Goal: Task Accomplishment & Management: Manage account settings

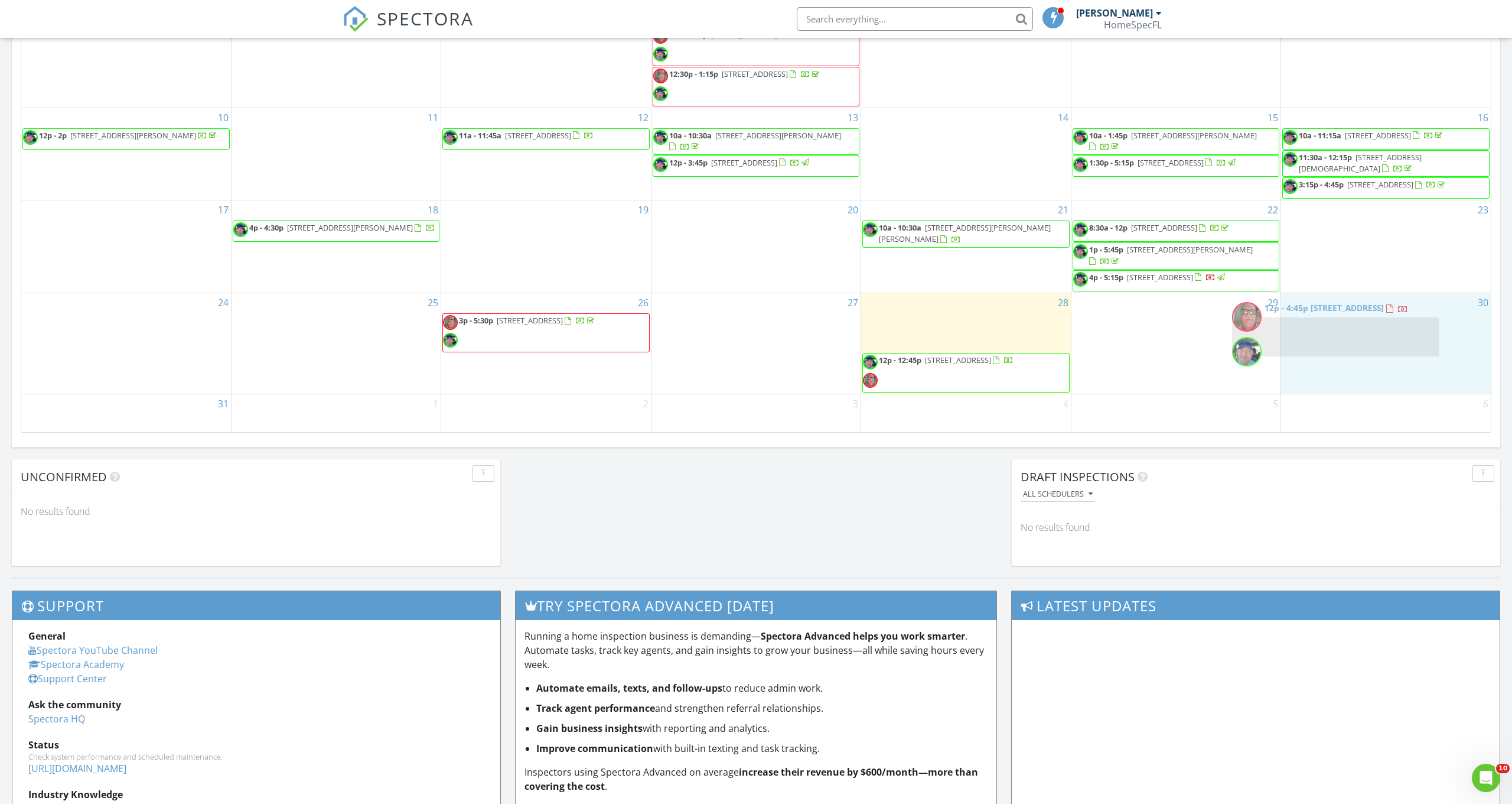
drag, startPoint x: 955, startPoint y: 336, endPoint x: 1325, endPoint y: 341, distance: 370.0
click at [1325, 341] on body "SPECTORA Christopher Budd HomeSpecFL Role: Inspector Change Role Dashboard New …" at bounding box center [756, 92] width 1512 height 1860
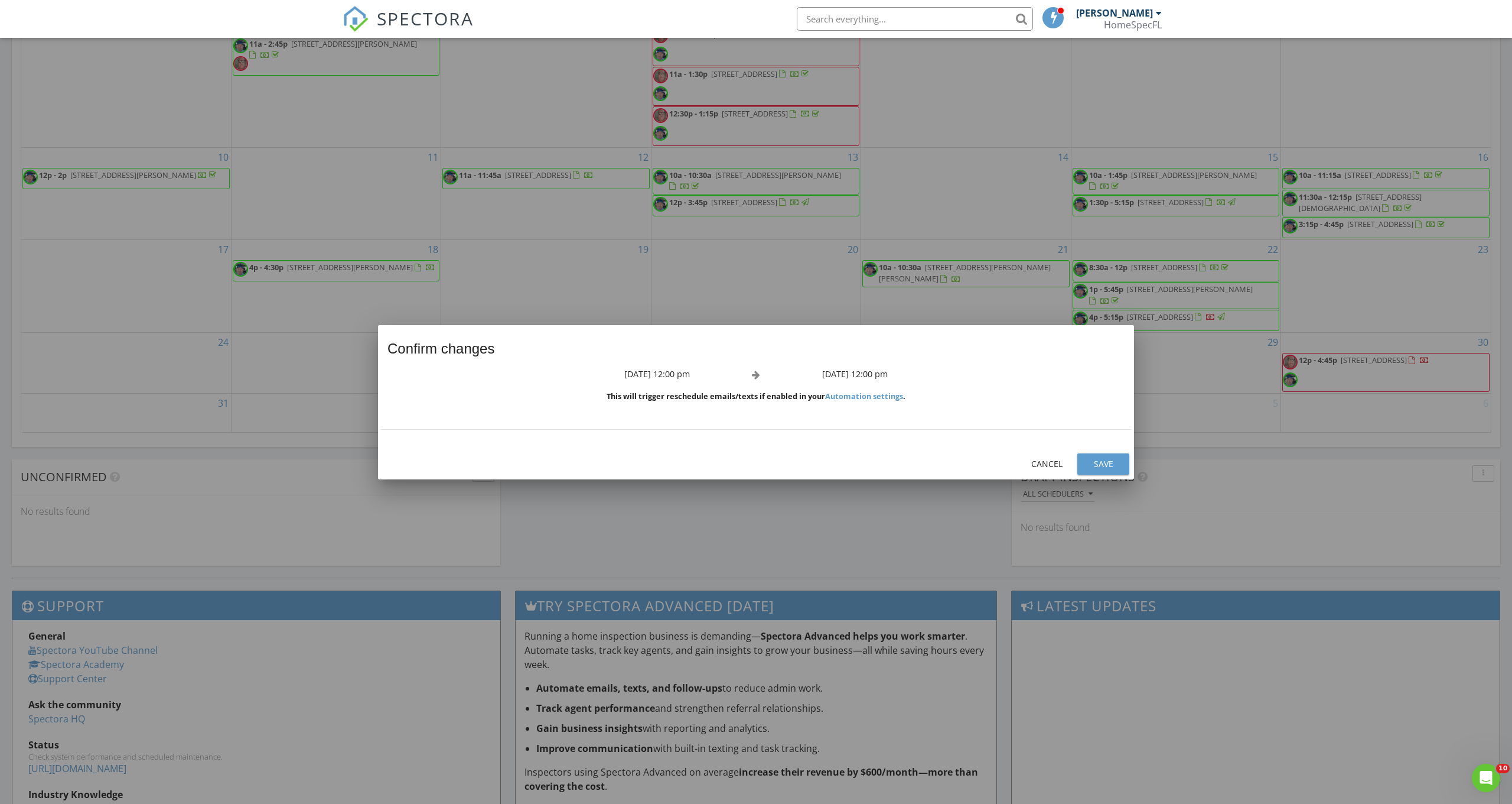
scroll to position [77, 0]
click at [1108, 466] on div "Save" at bounding box center [1103, 463] width 33 height 12
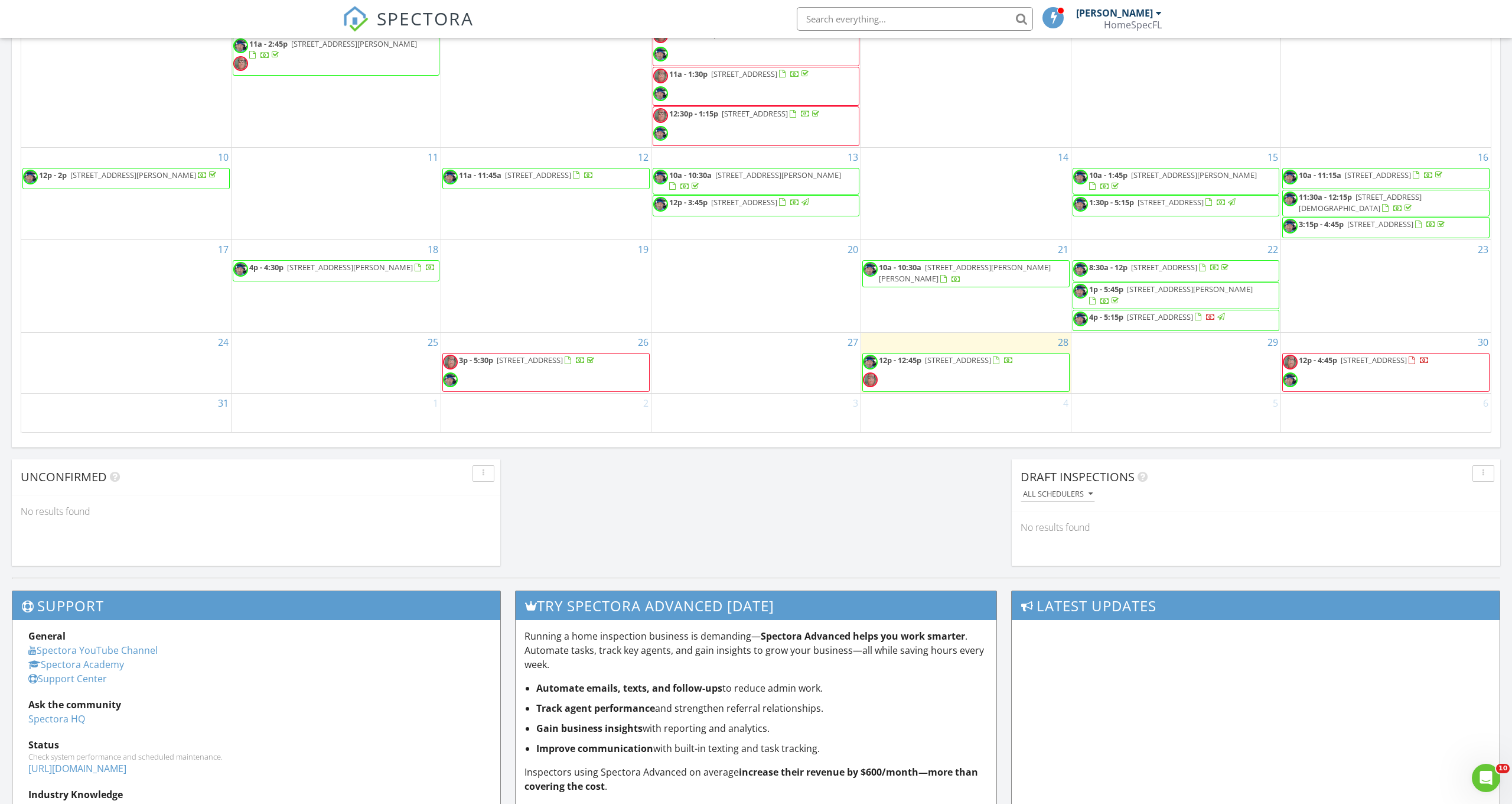
click at [1381, 363] on span "[STREET_ADDRESS]" at bounding box center [1374, 359] width 66 height 10
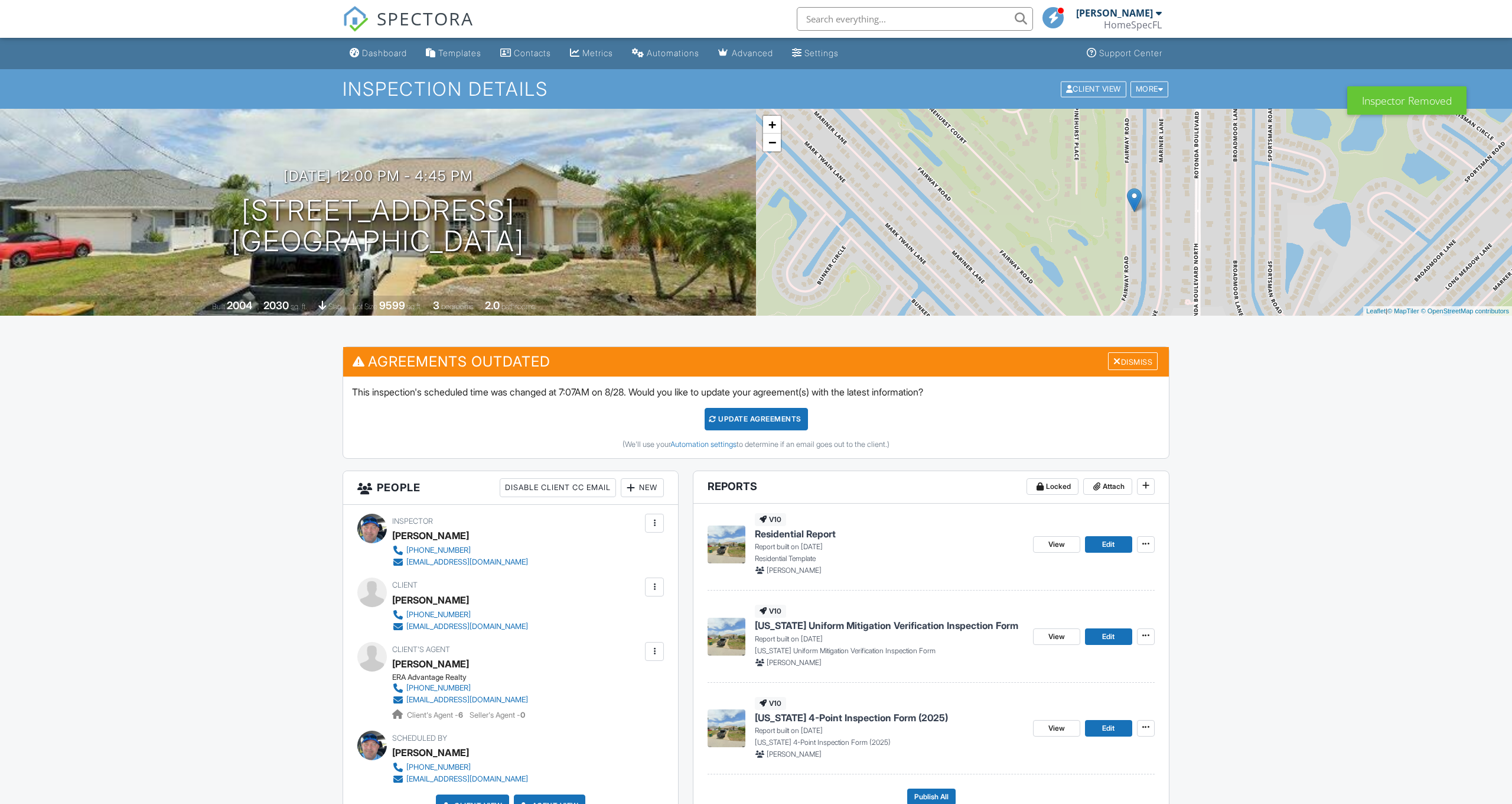
click at [1142, 357] on div "Dismiss" at bounding box center [1133, 361] width 50 height 18
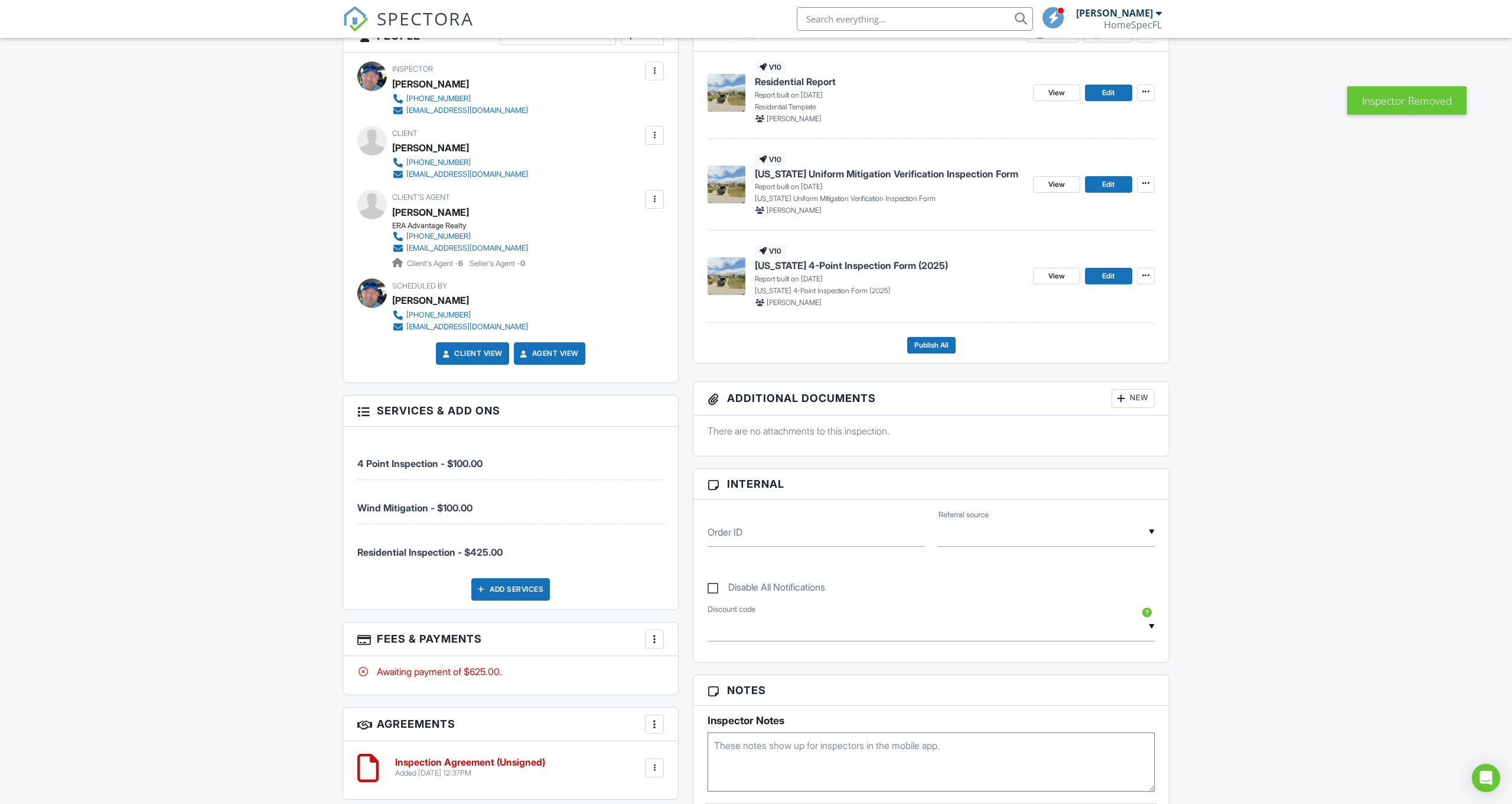
scroll to position [-20, 0]
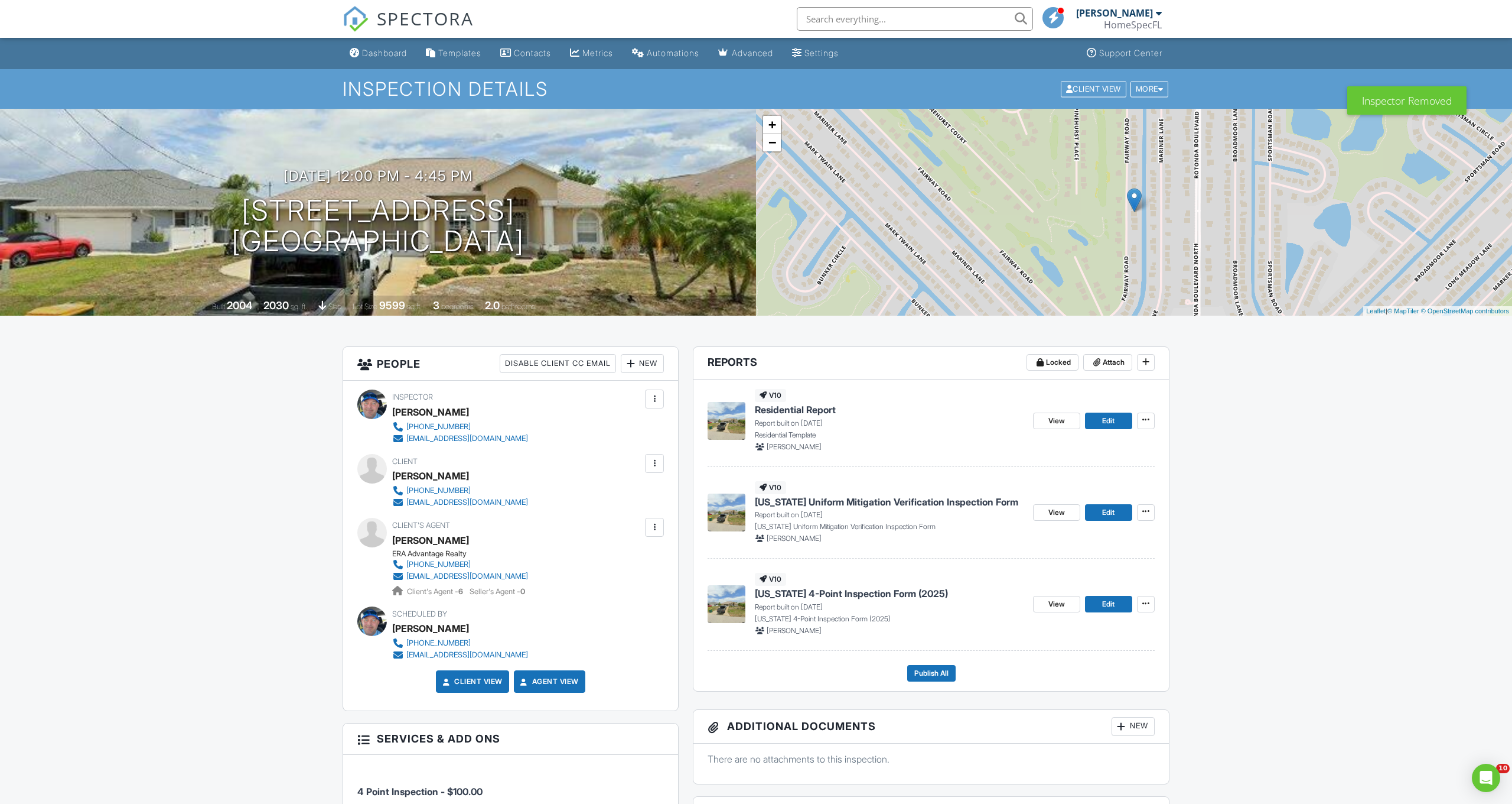
click at [407, 52] on div "Dashboard" at bounding box center [384, 53] width 45 height 10
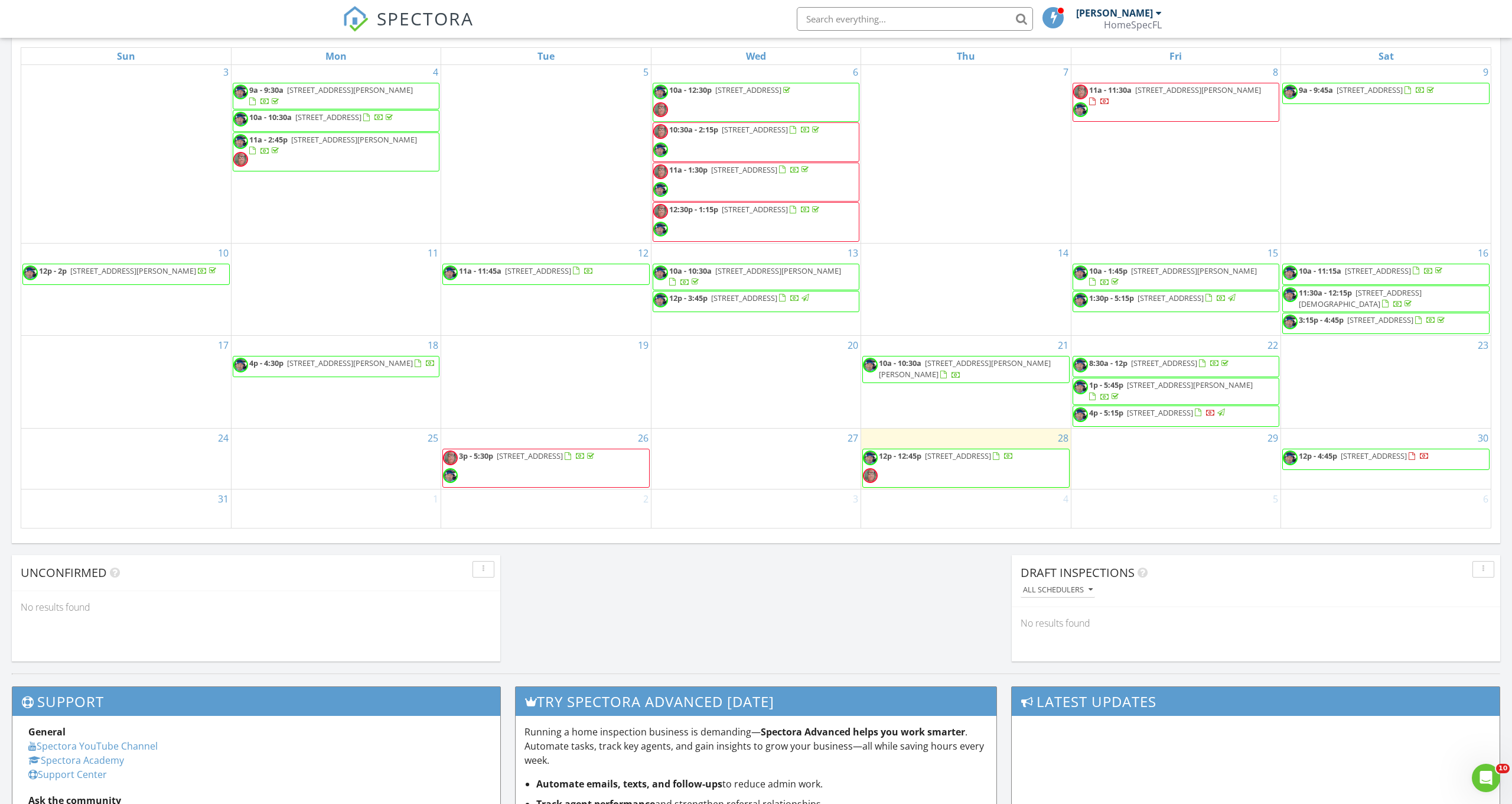
scroll to position [77, 0]
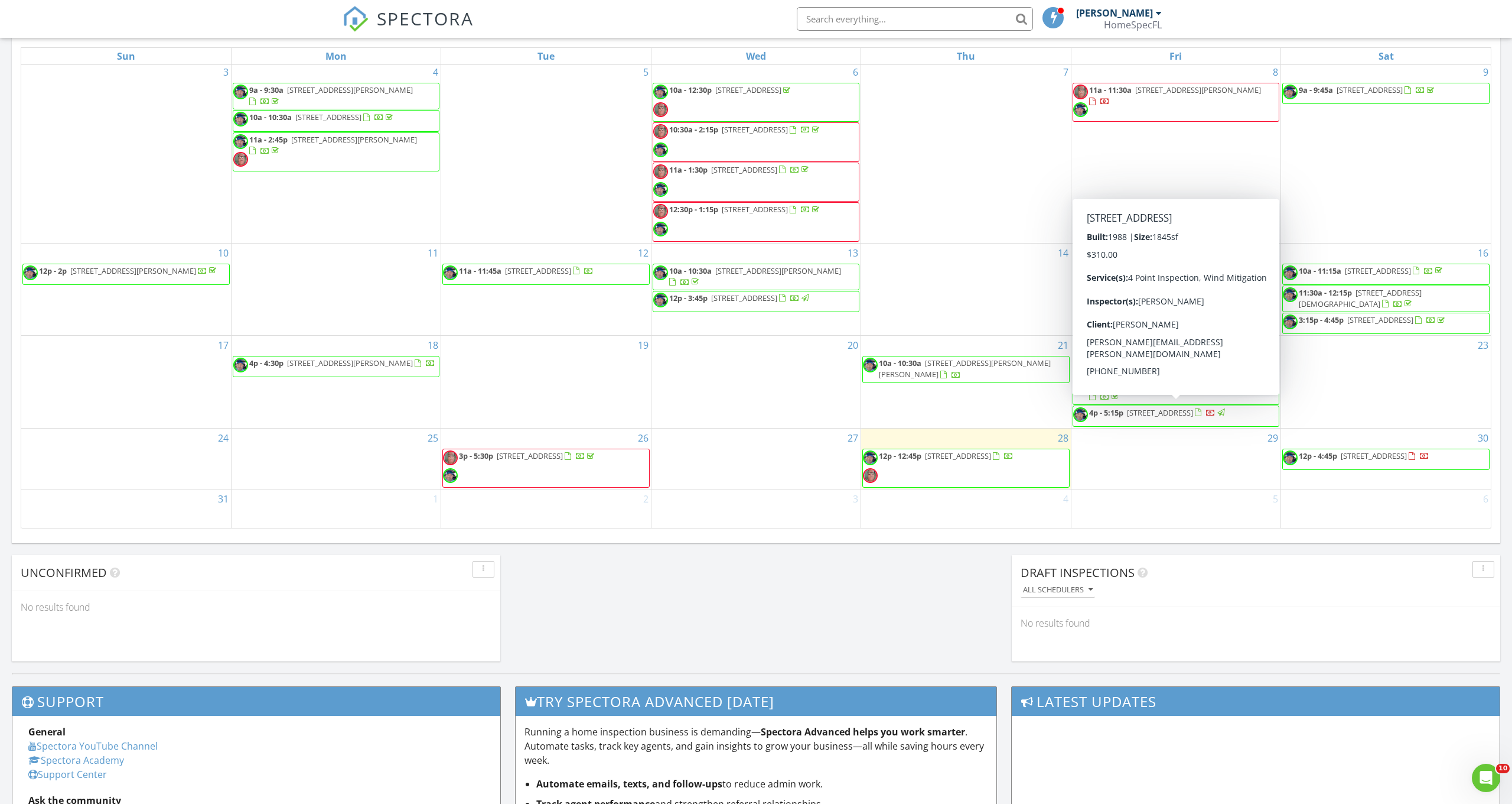
click at [1166, 415] on span "4p - 5:15p 219 Harbor Blvd, Port Charlotte 33954" at bounding box center [1150, 415] width 154 height 18
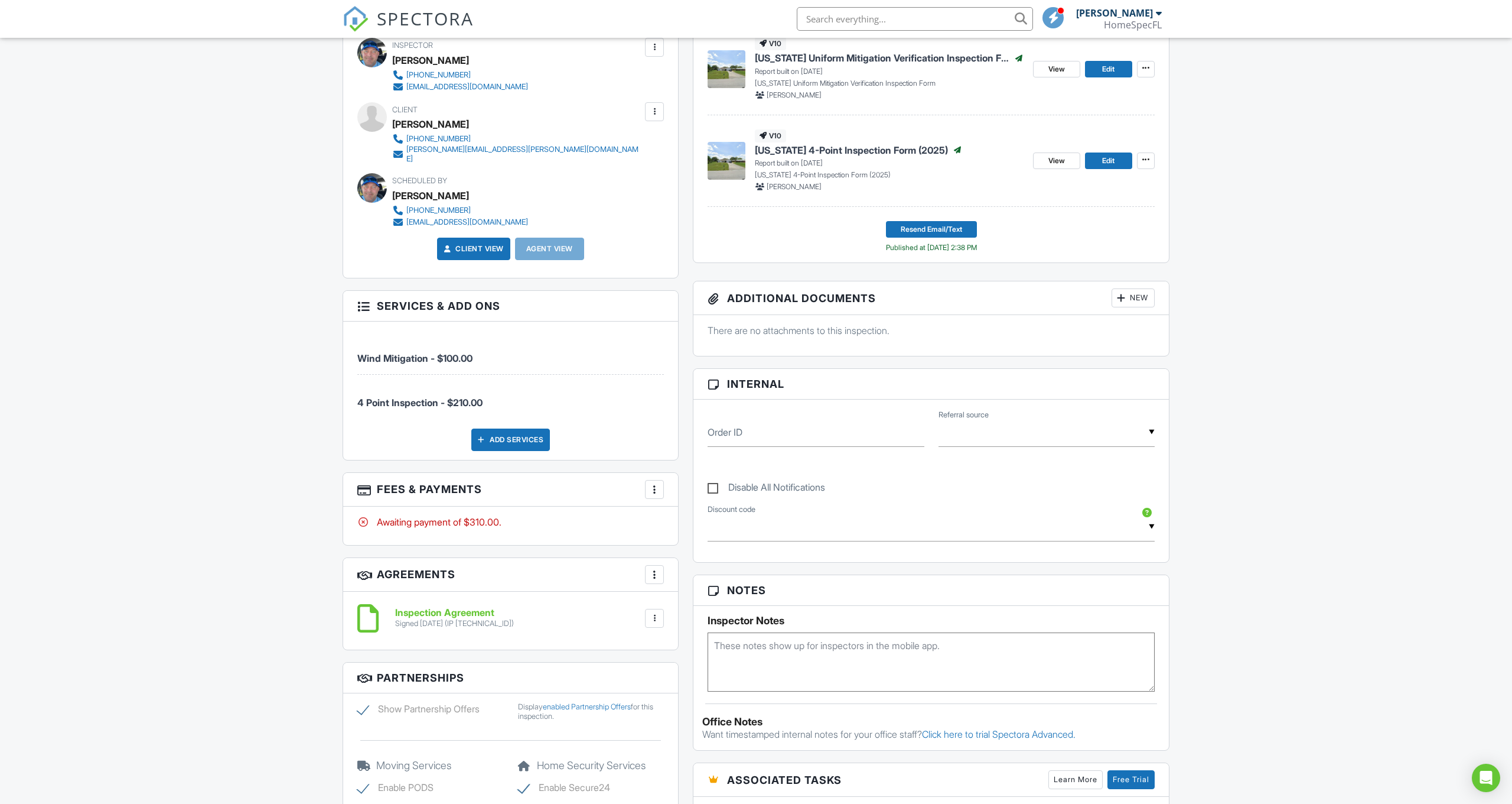
drag, startPoint x: 660, startPoint y: 480, endPoint x: 662, endPoint y: 530, distance: 50.0
click at [660, 483] on div at bounding box center [655, 489] width 12 height 12
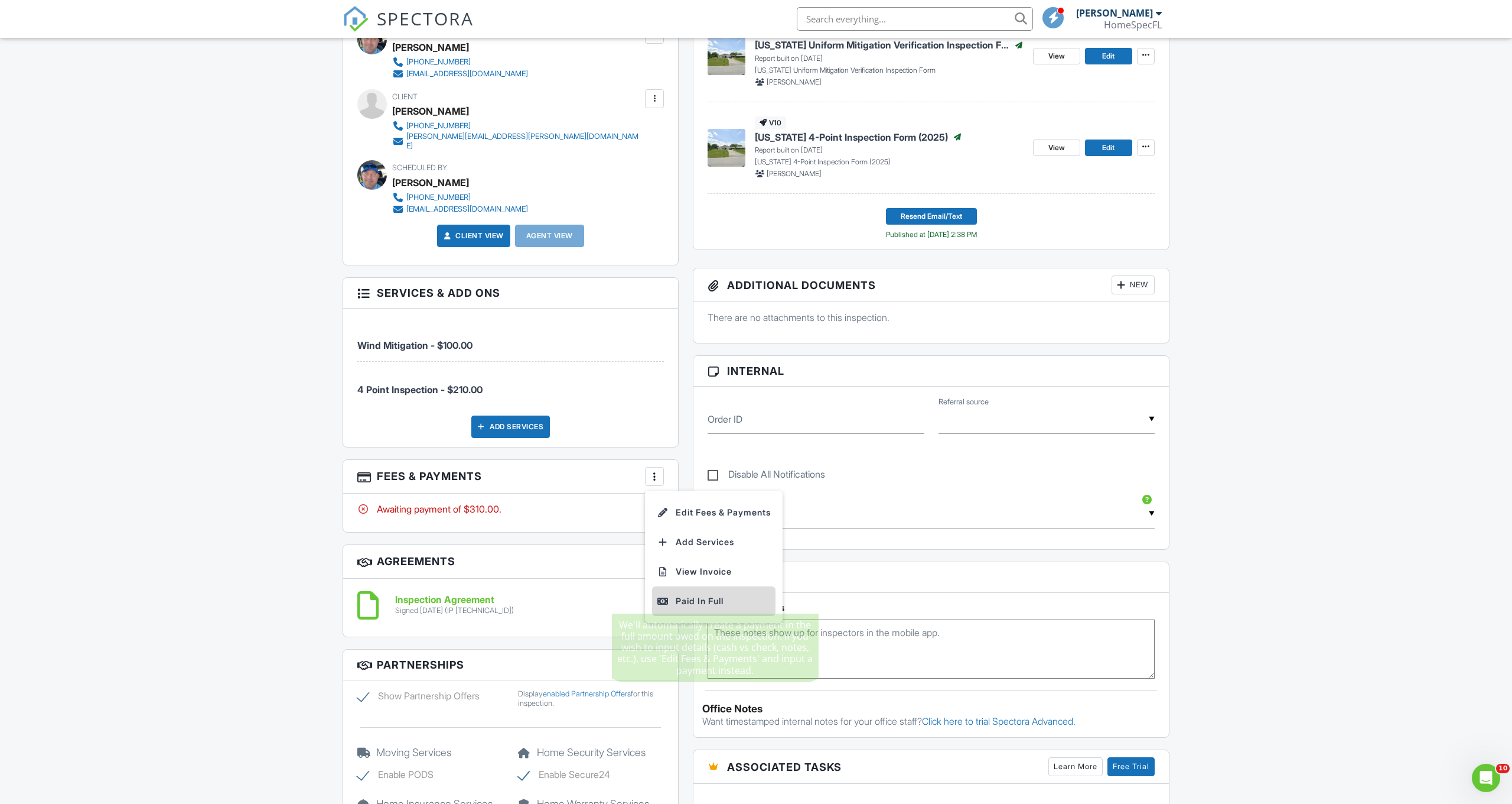
scroll to position [364, 0]
click at [688, 595] on div "Paid In Full" at bounding box center [713, 602] width 114 height 14
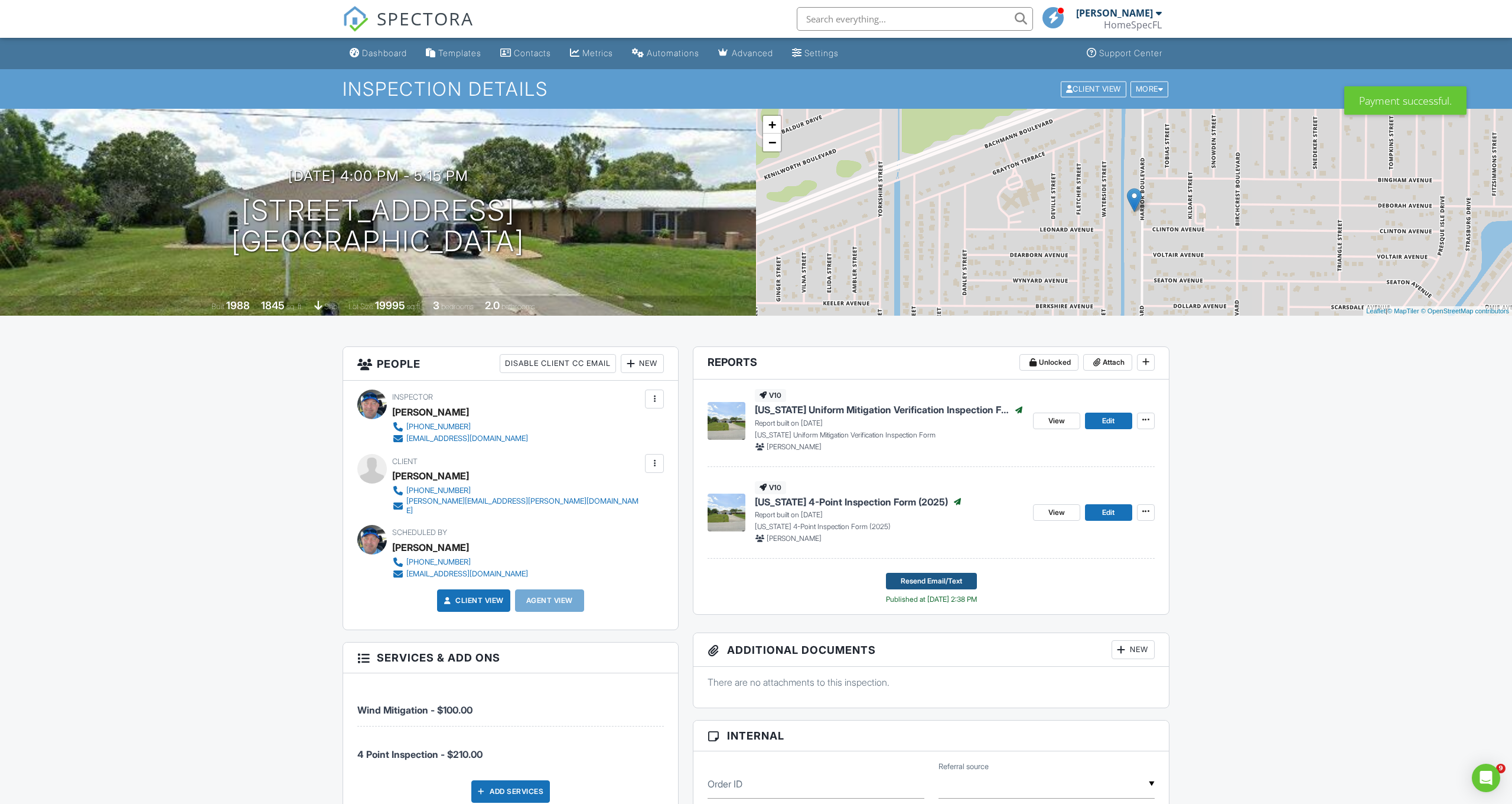
click at [910, 579] on span "Resend Email/Text" at bounding box center [931, 581] width 61 height 12
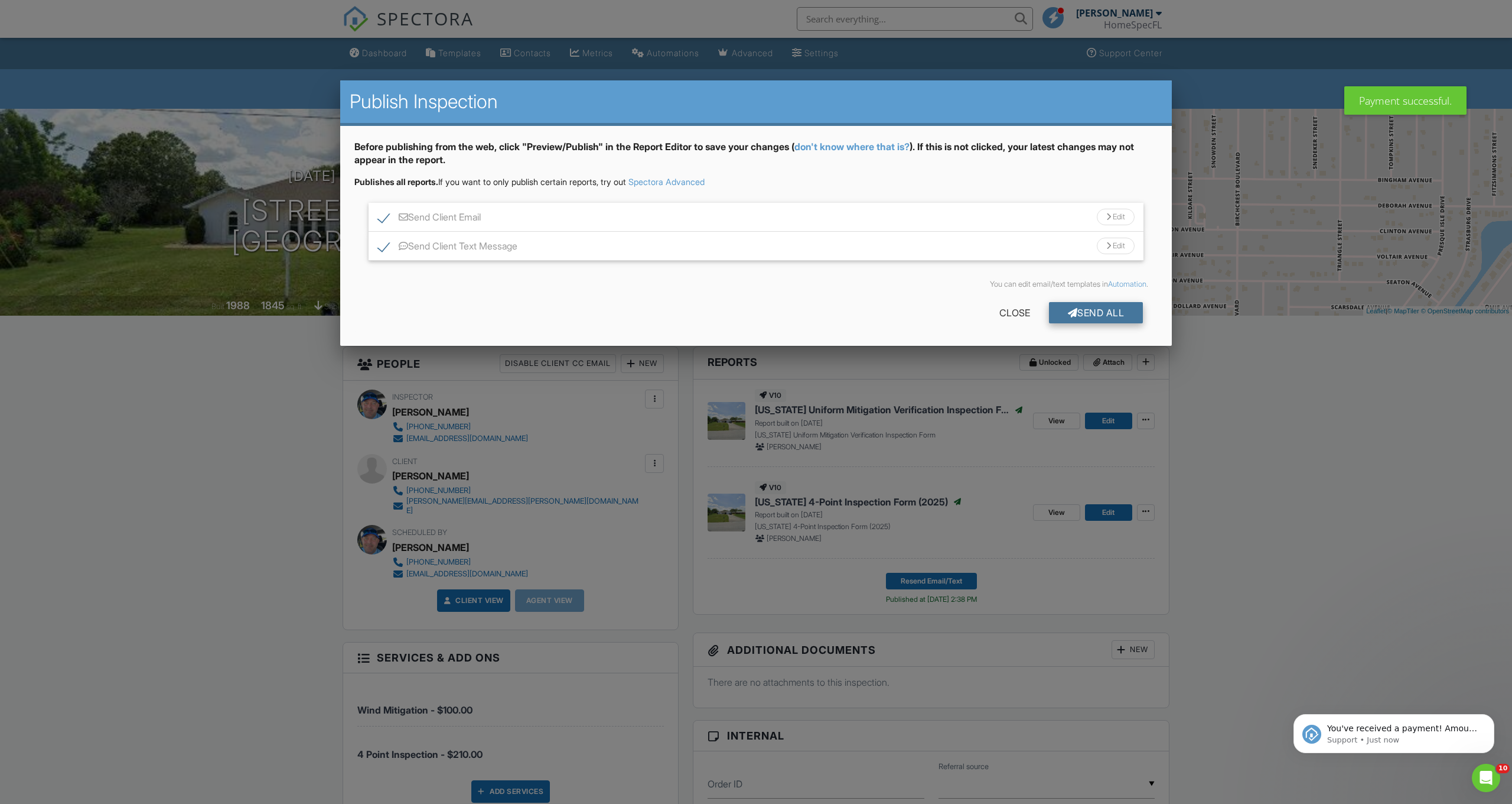
click at [1068, 313] on div at bounding box center [1073, 312] width 10 height 9
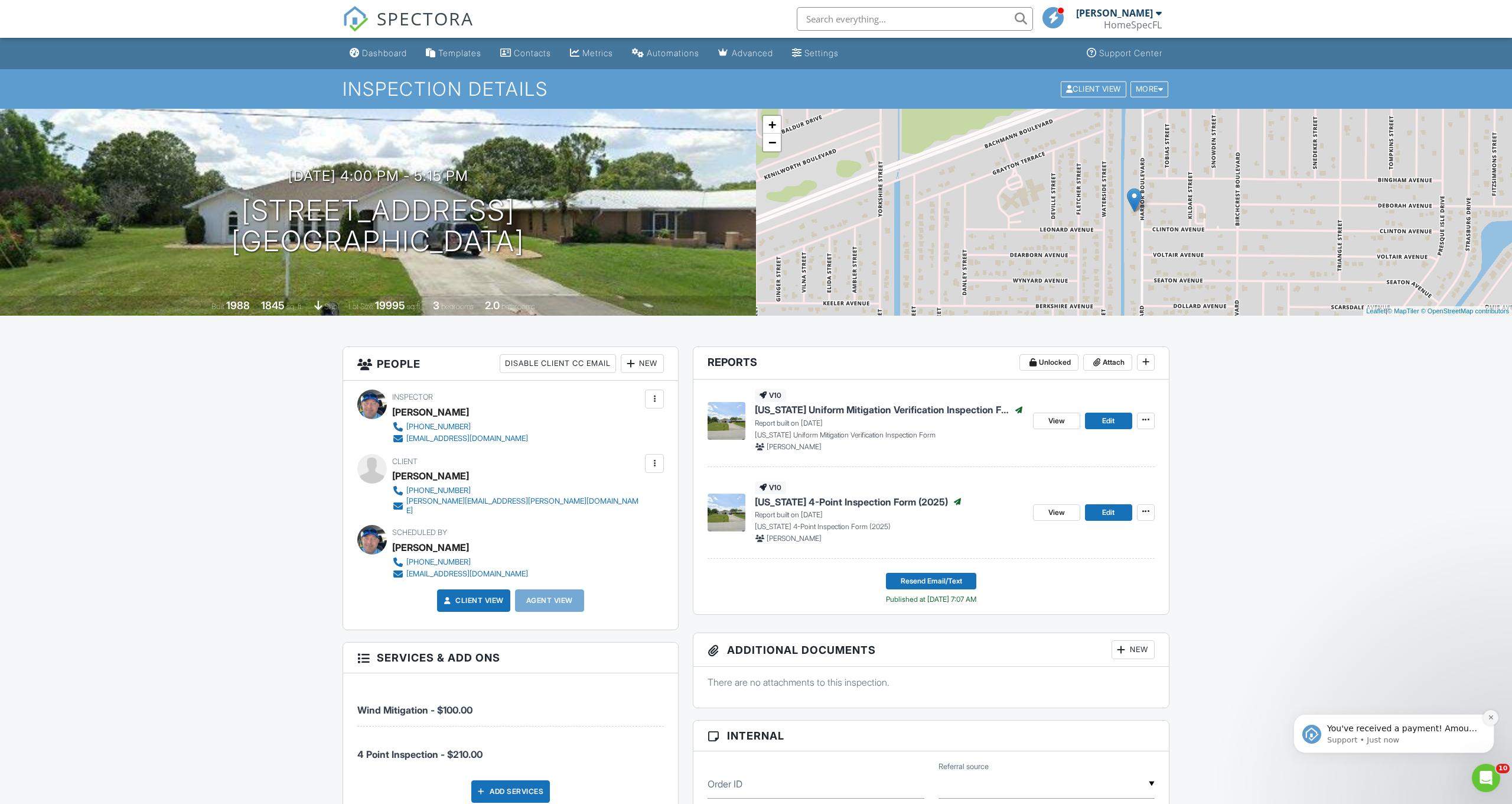
click at [1491, 719] on icon "Dismiss notification" at bounding box center [1491, 717] width 4 height 4
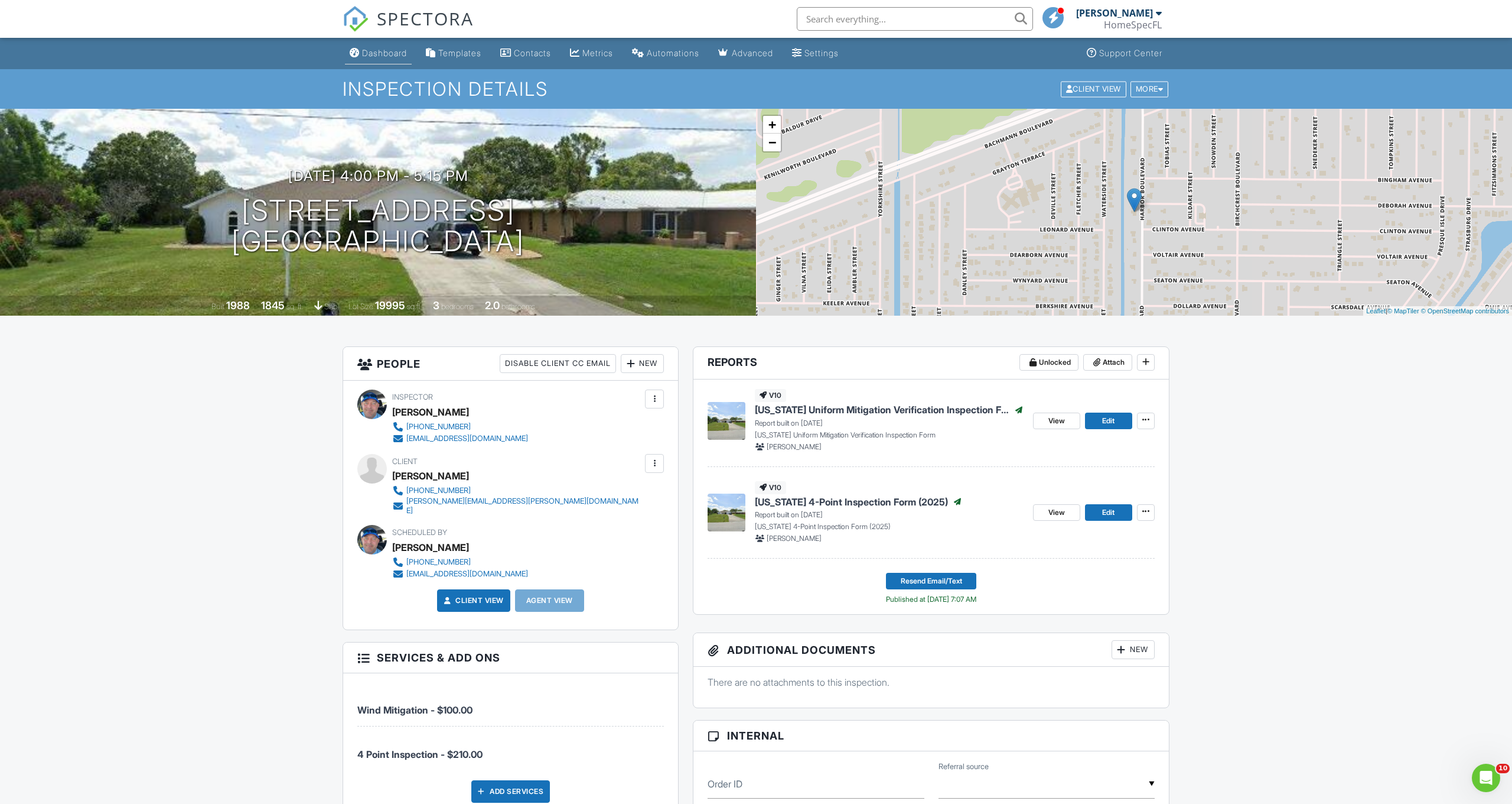
click at [395, 58] on div "Dashboard" at bounding box center [384, 53] width 45 height 10
